Goal: Task Accomplishment & Management: Complete application form

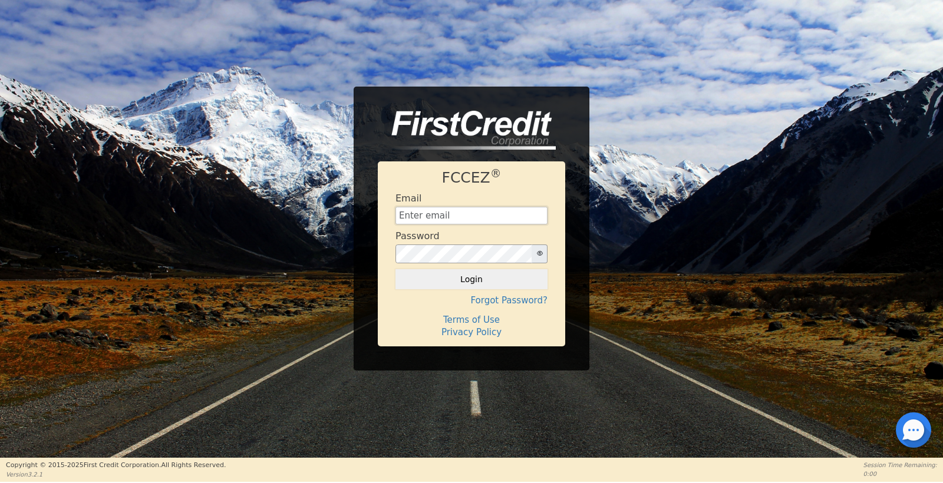
type input "[EMAIL_ADDRESS][DOMAIN_NAME]"
click at [472, 279] on button "Login" at bounding box center [472, 279] width 152 height 20
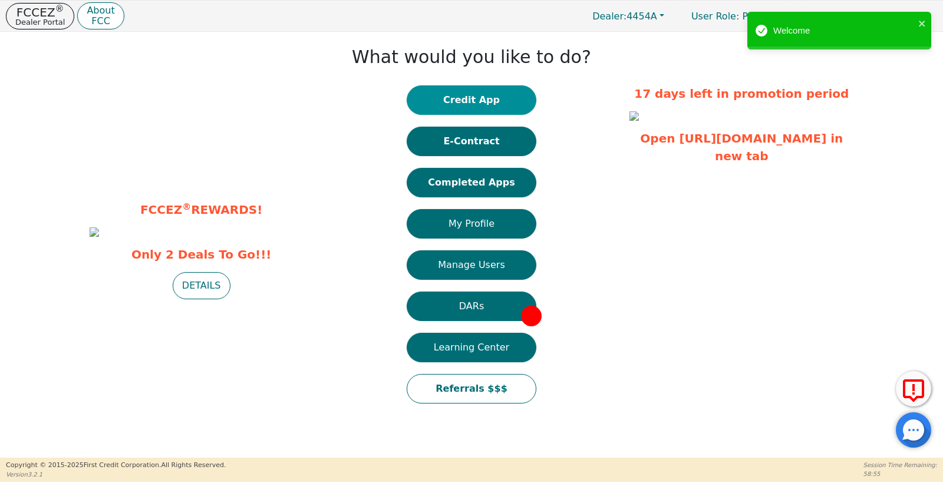
click at [459, 103] on button "Credit App" at bounding box center [472, 99] width 130 height 29
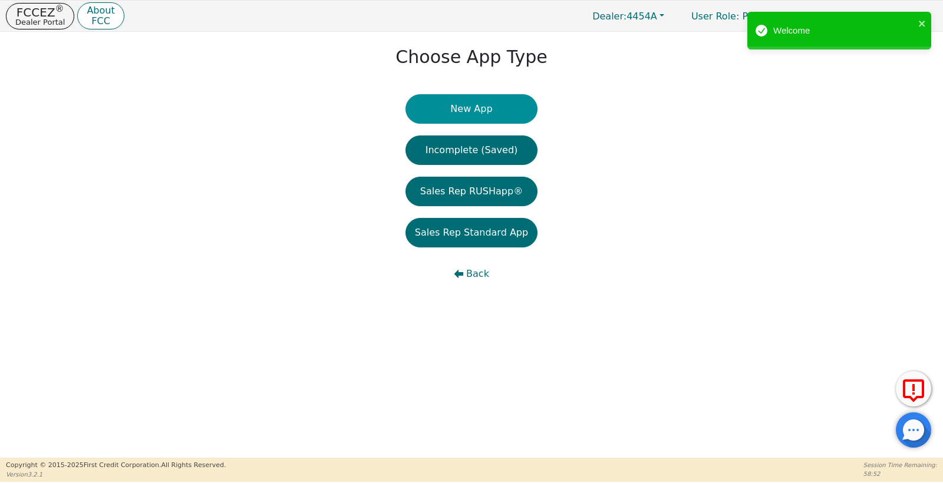
click at [483, 119] on button "New App" at bounding box center [472, 108] width 132 height 29
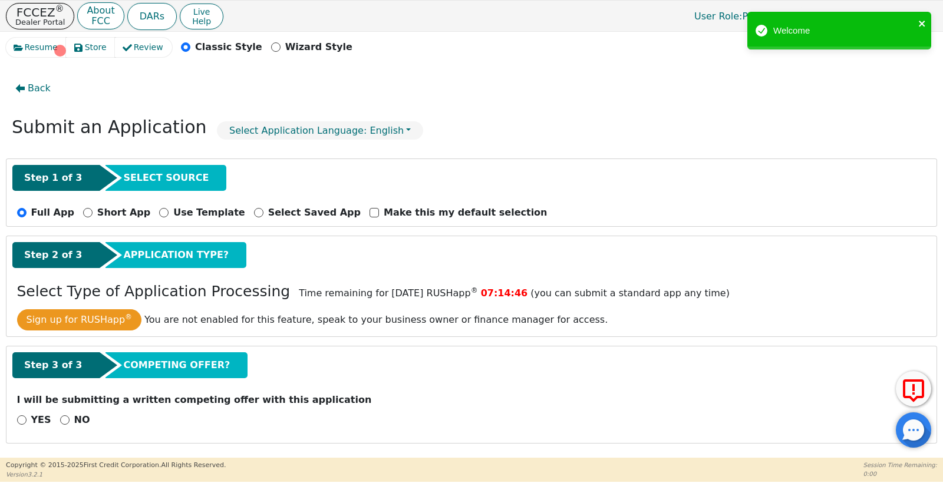
click at [924, 25] on icon "close" at bounding box center [923, 23] width 8 height 9
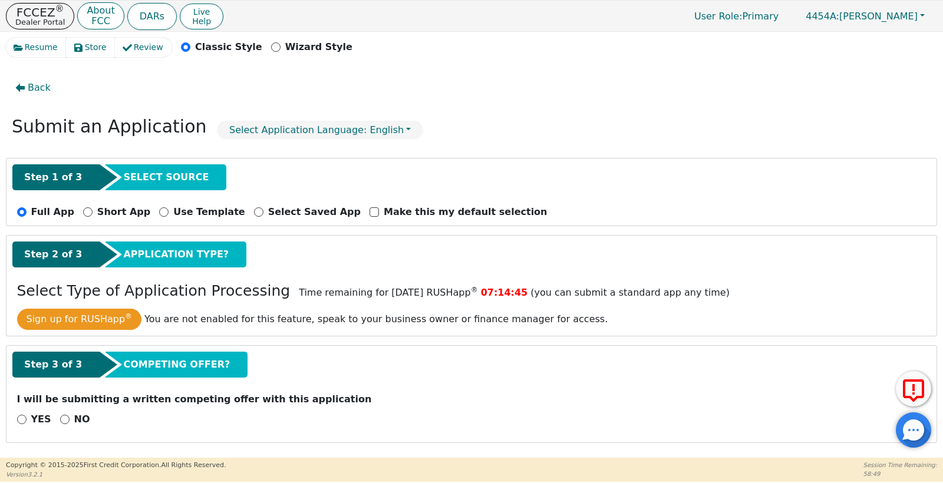
scroll to position [1, 0]
click at [71, 417] on div "NO" at bounding box center [75, 420] width 30 height 14
click at [65, 418] on input "NO" at bounding box center [64, 419] width 9 height 9
radio input "true"
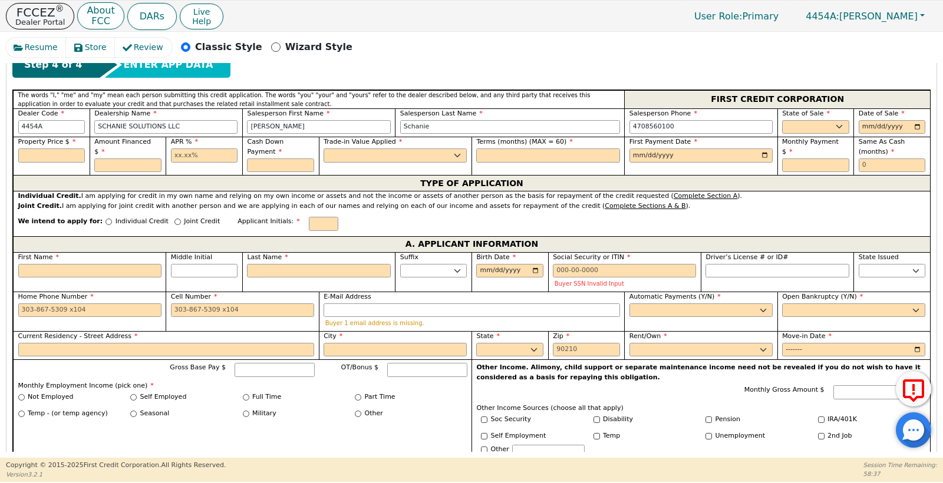
scroll to position [406, 0]
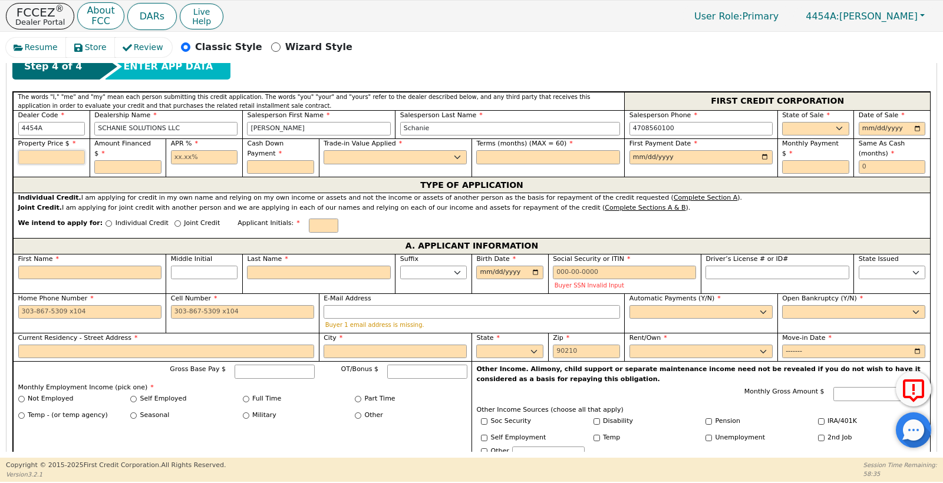
click at [68, 163] on input "text" at bounding box center [51, 157] width 67 height 14
type input "4252.00"
drag, startPoint x: 67, startPoint y: 162, endPoint x: 99, endPoint y: 162, distance: 31.8
click at [99, 162] on input "text" at bounding box center [127, 167] width 67 height 14
click at [102, 160] on input "text" at bounding box center [127, 167] width 67 height 14
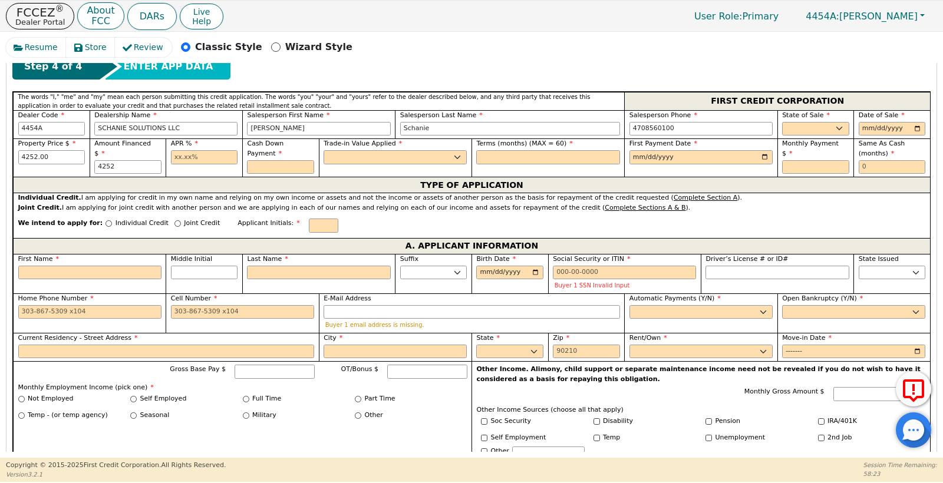
type input "4252.00"
type input "13.99"
type input "0.00"
click at [295, 166] on input "0.00" at bounding box center [280, 167] width 67 height 14
select select "n"
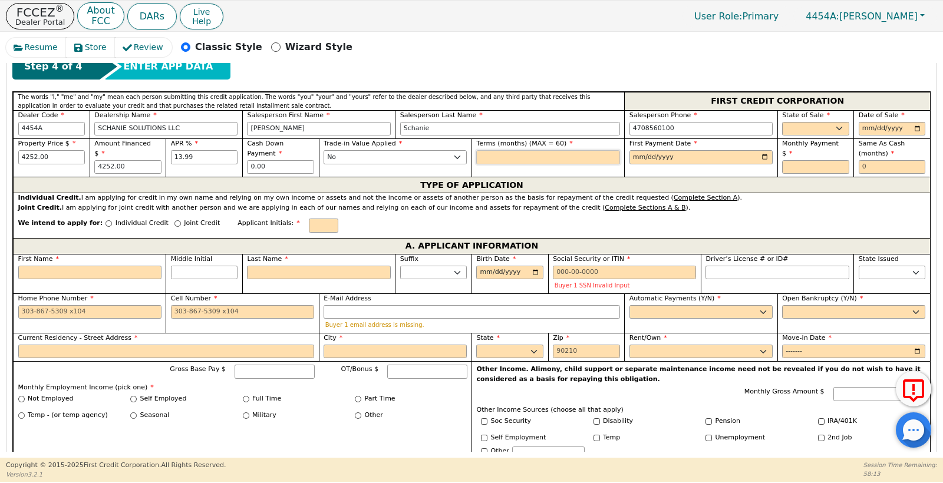
click at [481, 159] on input "text" at bounding box center [547, 157] width 143 height 14
type input "60"
click at [631, 158] on input "date" at bounding box center [701, 157] width 143 height 14
type input "[DATE]"
click at [753, 169] on div "First Payment Date [DATE]" at bounding box center [700, 158] width 153 height 38
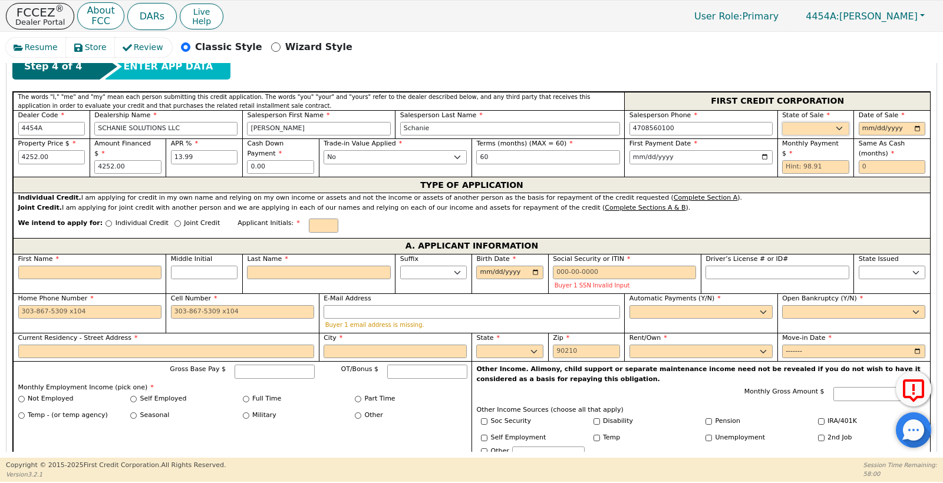
select select "GA"
click at [862, 129] on input "date" at bounding box center [892, 129] width 67 height 14
type input "[DATE]"
click at [830, 160] on input "text" at bounding box center [815, 167] width 67 height 14
click at [71, 160] on input "4252.00" at bounding box center [51, 157] width 67 height 14
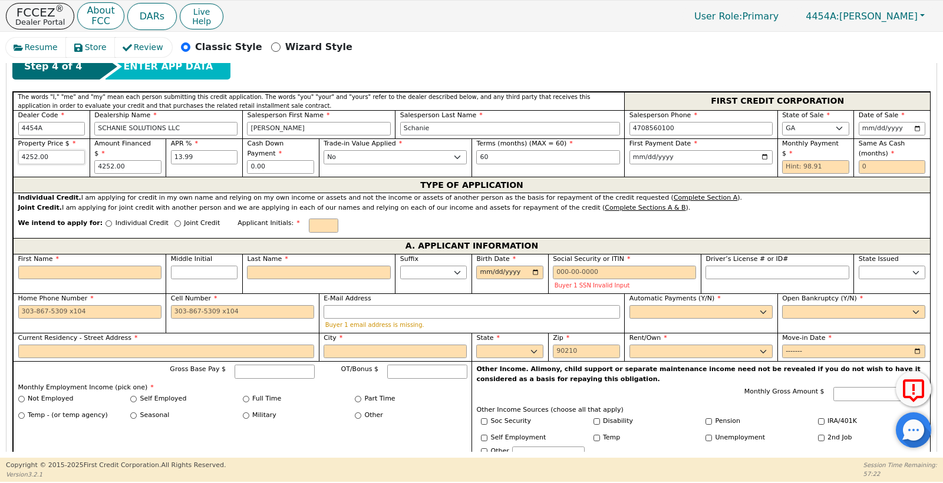
drag, startPoint x: 71, startPoint y: 160, endPoint x: 0, endPoint y: 158, distance: 70.8
click at [0, 159] on div "Resume Store Review Classic Style Wizard Style Back Submit an Application Selec…" at bounding box center [471, 245] width 943 height 426
click at [38, 173] on div "Property Price $ 4252.00" at bounding box center [51, 158] width 77 height 38
click at [375, 169] on div "Trade-in Value Applied Yes No" at bounding box center [395, 158] width 153 height 38
